Goal: Check status: Check status

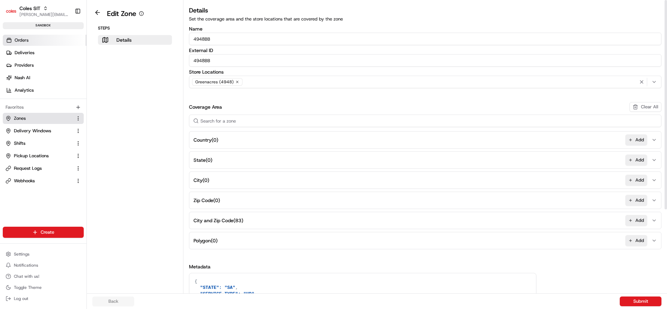
click at [15, 38] on span "Orders" at bounding box center [22, 40] width 14 height 6
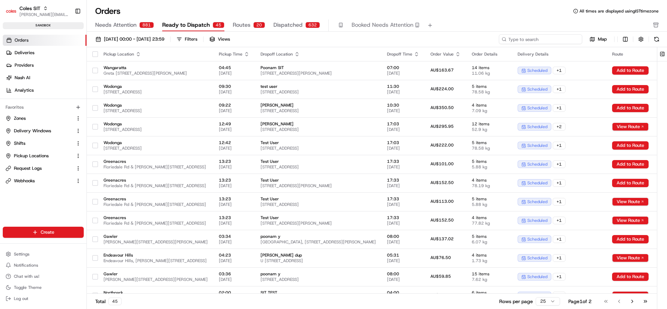
click at [547, 35] on input at bounding box center [540, 39] width 83 height 10
click at [548, 40] on input at bounding box center [540, 39] width 83 height 10
paste input "216654008"
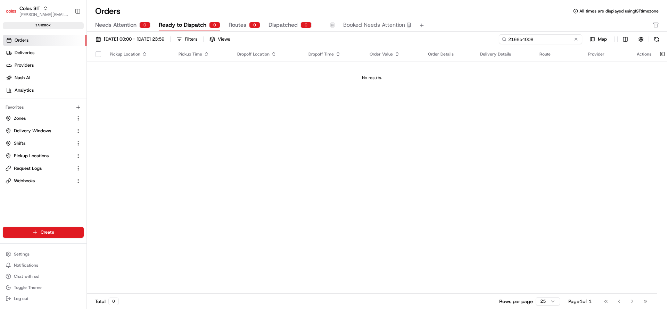
click at [542, 39] on input "216654008" at bounding box center [540, 39] width 83 height 10
paste input "0075"
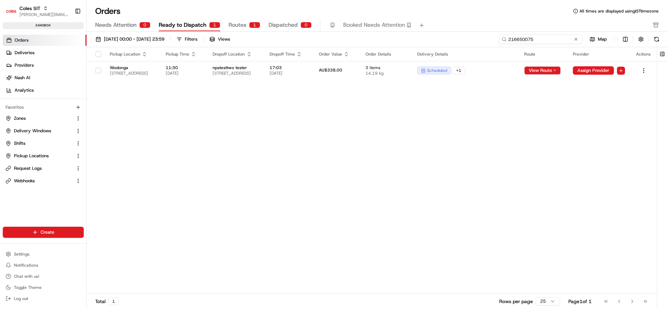
click at [547, 36] on input "216650075" at bounding box center [540, 39] width 83 height 10
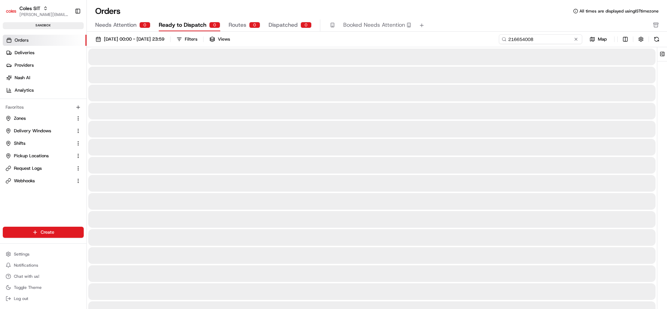
type input "216650075"
